Goal: Check status: Check status

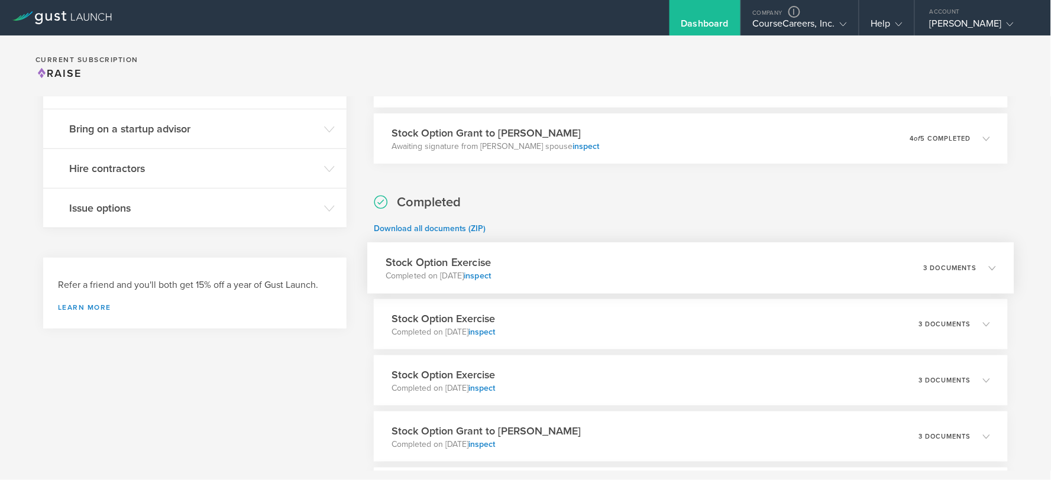
scroll to position [328, 0]
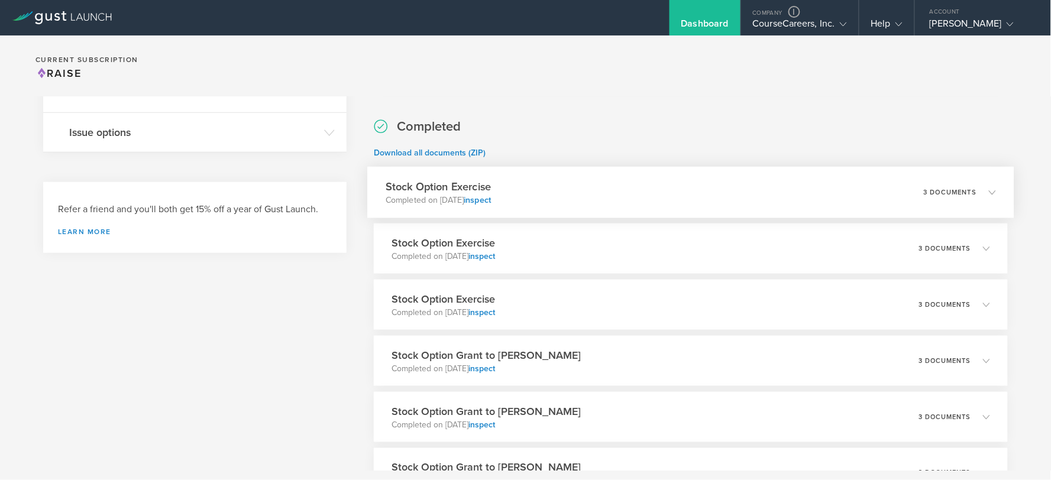
click at [574, 195] on div "Stock Option Exercise Completed on [DATE] inspect 3 documents" at bounding box center [690, 192] width 646 height 51
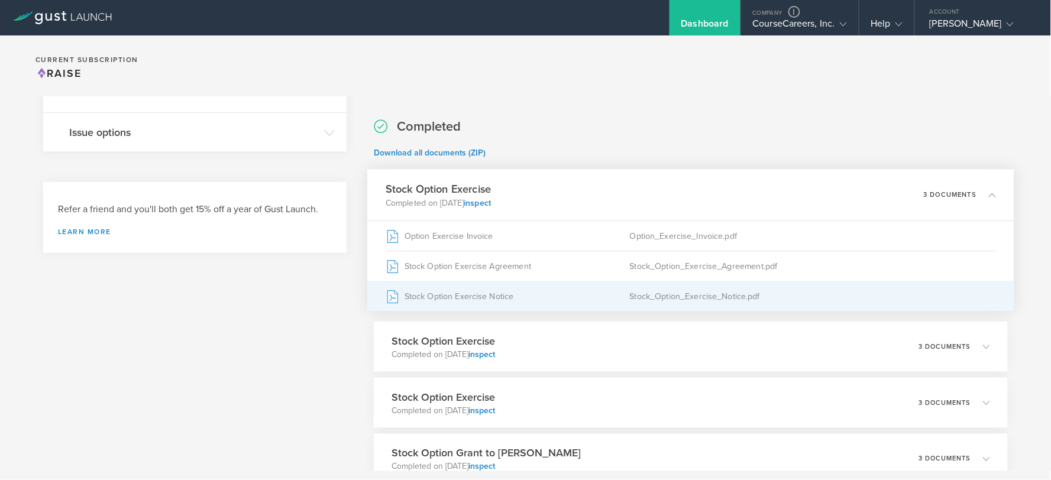
click at [486, 291] on div "Stock Option Exercise Notice" at bounding box center [508, 297] width 244 height 30
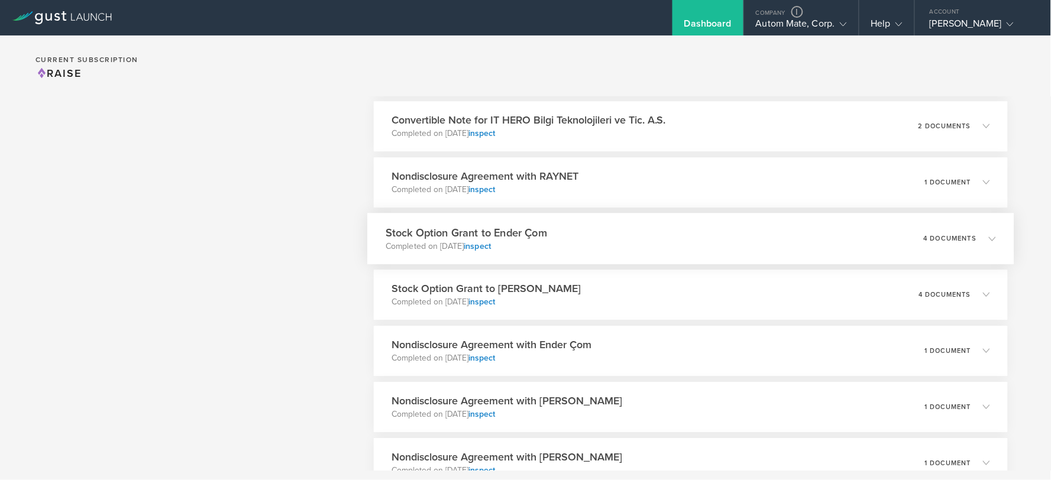
scroll to position [1117, 0]
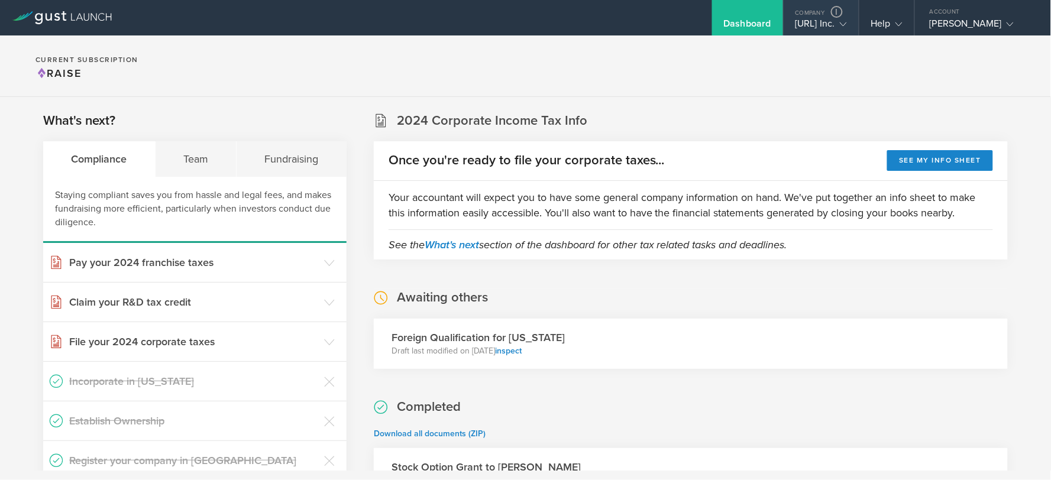
click at [784, 15] on div "Company" at bounding box center [821, 9] width 75 height 18
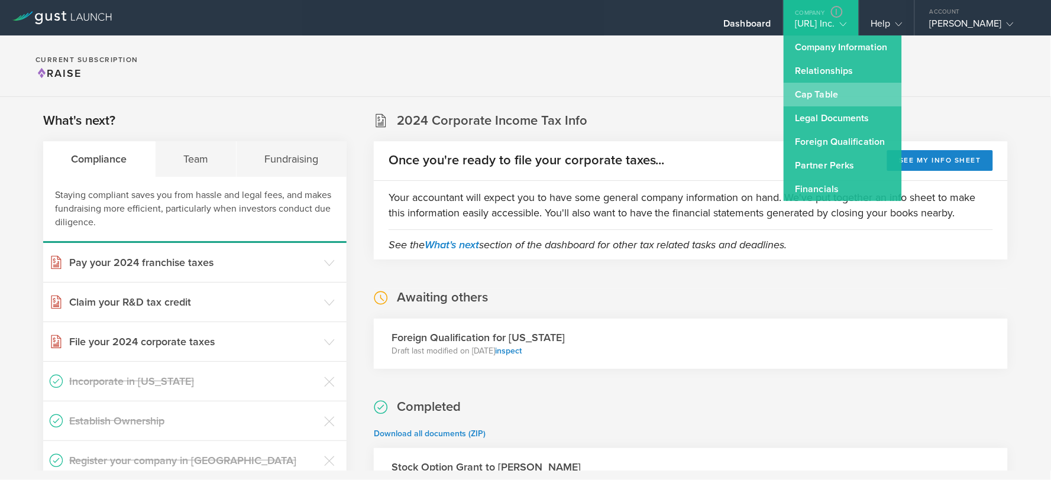
click at [796, 92] on link "Cap Table" at bounding box center [843, 95] width 118 height 24
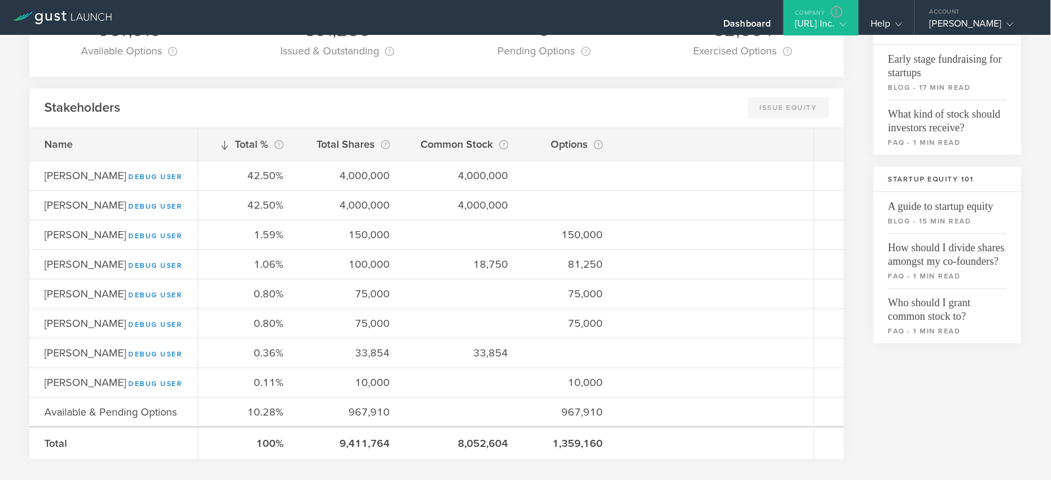
scroll to position [263, 0]
